Goal: Information Seeking & Learning: Learn about a topic

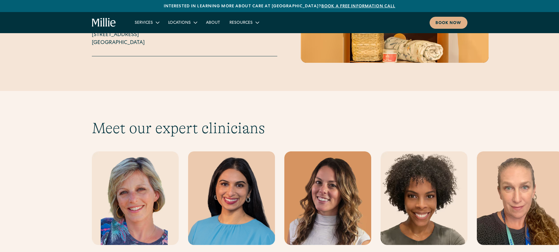
scroll to position [1614, 0]
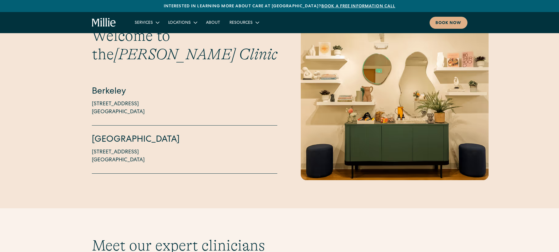
click at [198, 90] on div "Berkeley [STREET_ADDRESS]" at bounding box center [185, 101] width 186 height 48
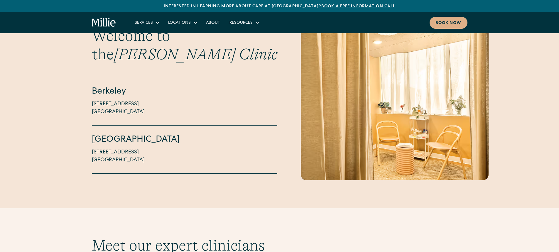
click at [230, 93] on div "Berkeley [STREET_ADDRESS]" at bounding box center [185, 101] width 186 height 48
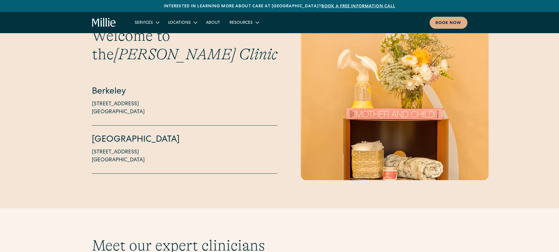
click at [247, 107] on div "Berkeley [STREET_ADDRESS]" at bounding box center [185, 101] width 186 height 48
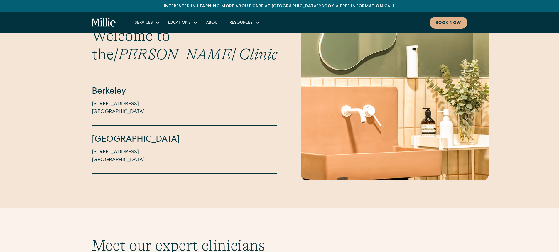
click at [58, 97] on div "Welcome to the [PERSON_NAME][GEOGRAPHIC_DATA] [STREET_ADDRESS][GEOGRAPHIC_DATA]…" at bounding box center [279, 101] width 559 height 160
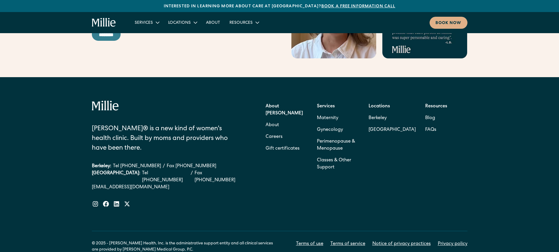
scroll to position [2590, 0]
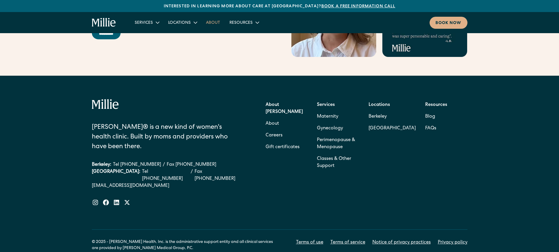
click at [211, 22] on link "About" at bounding box center [212, 23] width 23 height 10
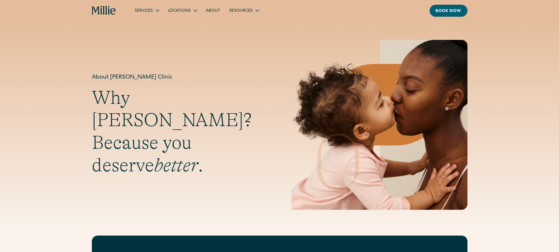
click at [174, 59] on div "About Millie Clinic Why Millie? Because you deserve better ." at bounding box center [280, 125] width 376 height 170
click at [16, 56] on div "About Millie Clinic Why Millie? Because you deserve better ." at bounding box center [279, 125] width 559 height 170
click at [229, 82] on h1 "About Millie Clinic" at bounding box center [180, 77] width 176 height 9
click at [80, 70] on div "About Millie Clinic Why Millie? Because you deserve better ." at bounding box center [279, 125] width 559 height 170
click at [85, 64] on div "About Millie Clinic Why Millie? Because you deserve better ." at bounding box center [279, 125] width 559 height 170
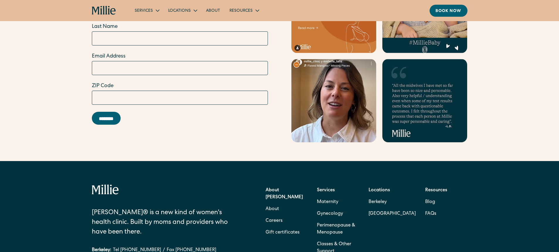
scroll to position [1794, 0]
